Goal: Find specific page/section: Find specific page/section

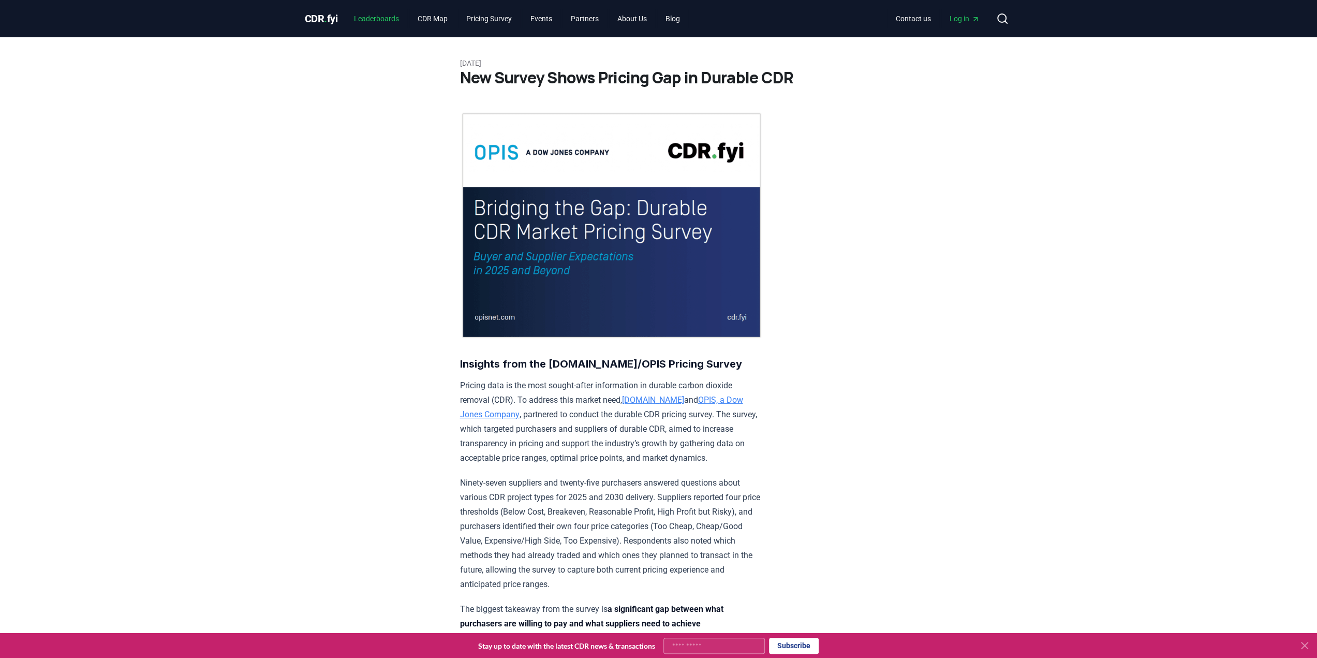
click at [402, 16] on link "Leaderboards" at bounding box center [377, 18] width 62 height 19
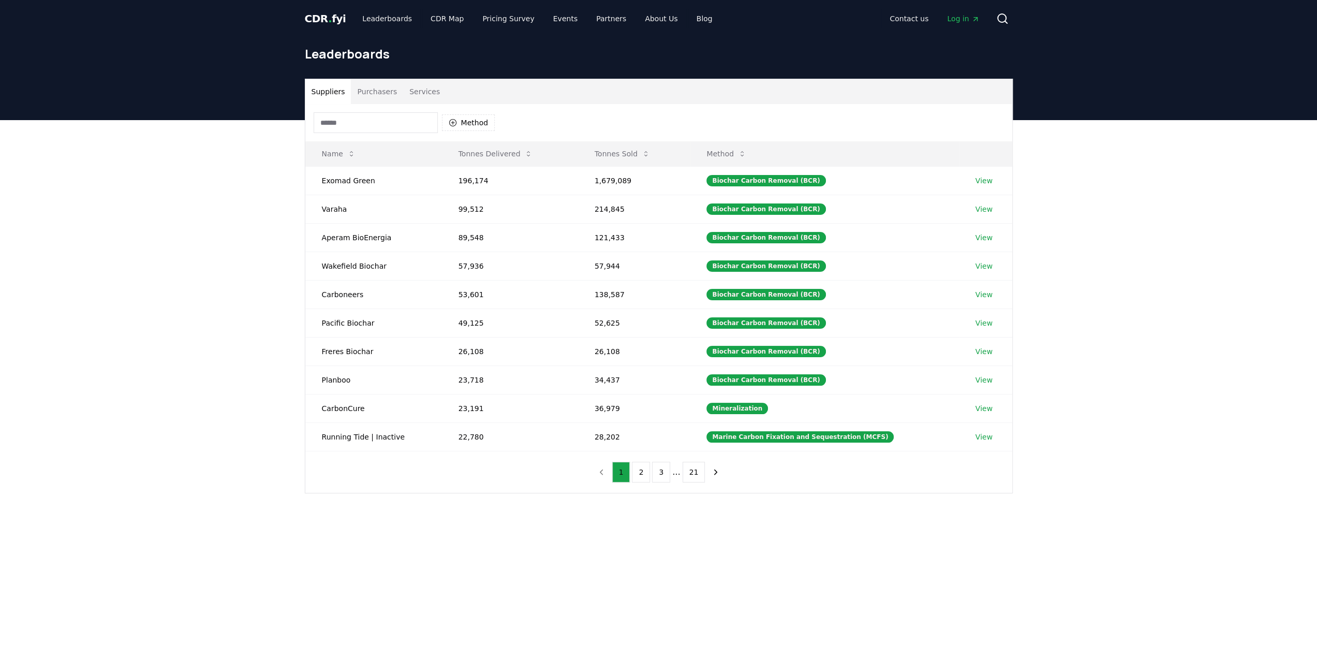
click at [387, 122] on input at bounding box center [376, 122] width 124 height 21
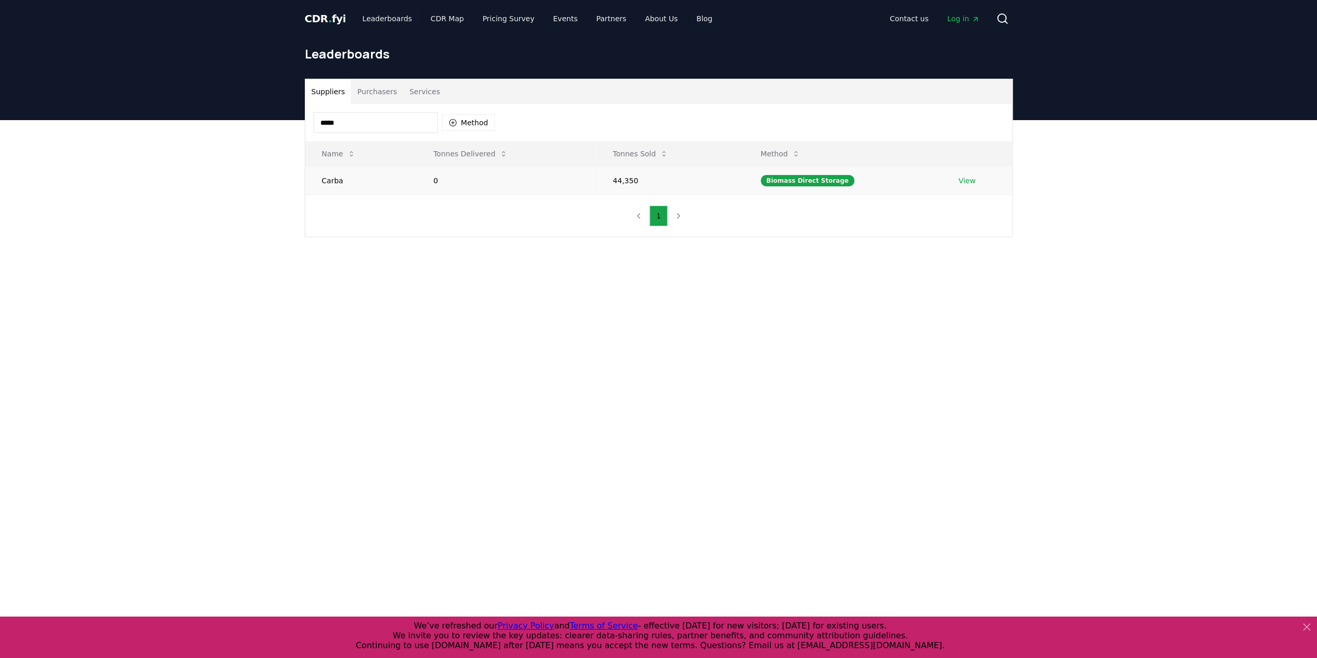
type input "*****"
click at [982, 178] on td "View" at bounding box center [977, 180] width 70 height 28
click at [964, 180] on link "View" at bounding box center [967, 180] width 17 height 10
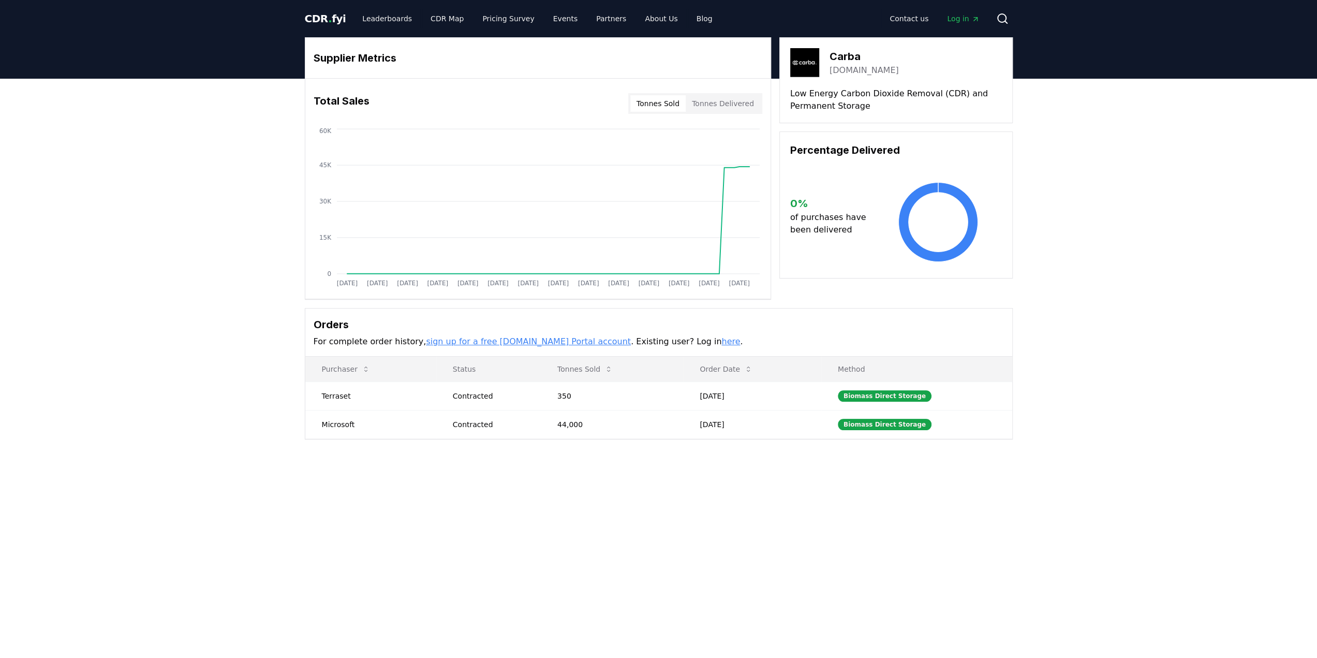
click at [237, 229] on div "Supplier Metrics Total Sales Tonnes Sold Tonnes Delivered Jan 2019 Jul 2019 Jan…" at bounding box center [658, 280] width 1317 height 402
